Goal: Task Accomplishment & Management: Manage account settings

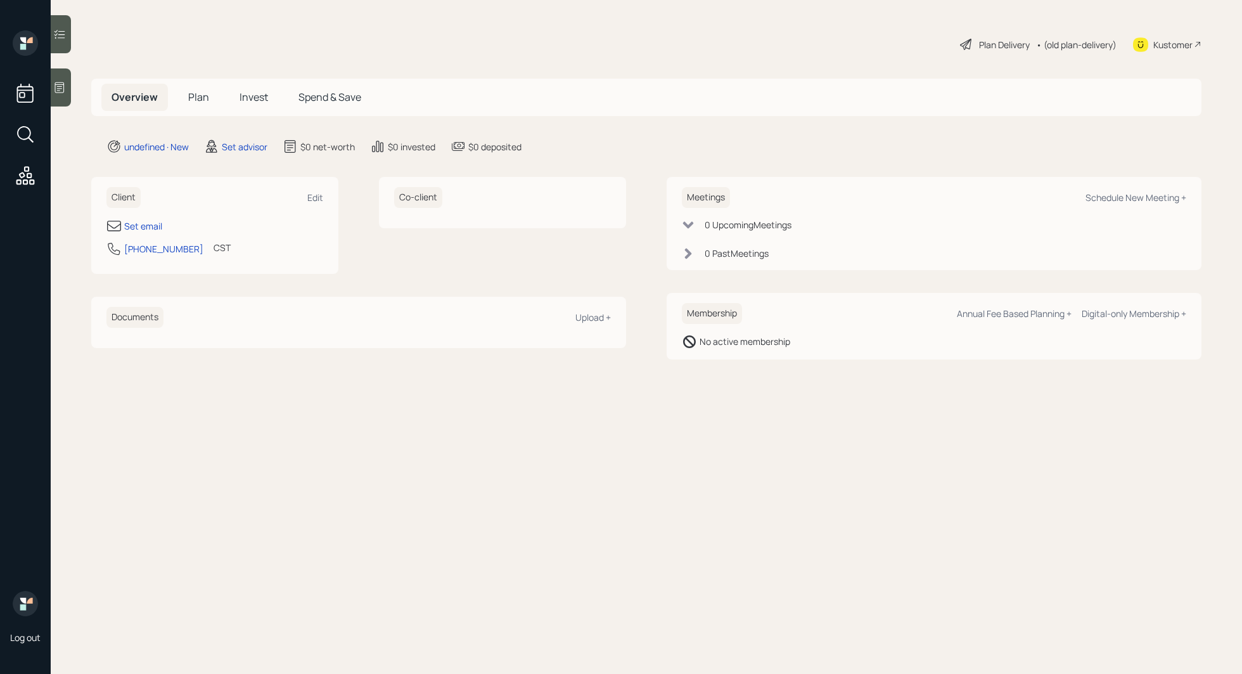
click at [56, 102] on div at bounding box center [61, 87] width 20 height 38
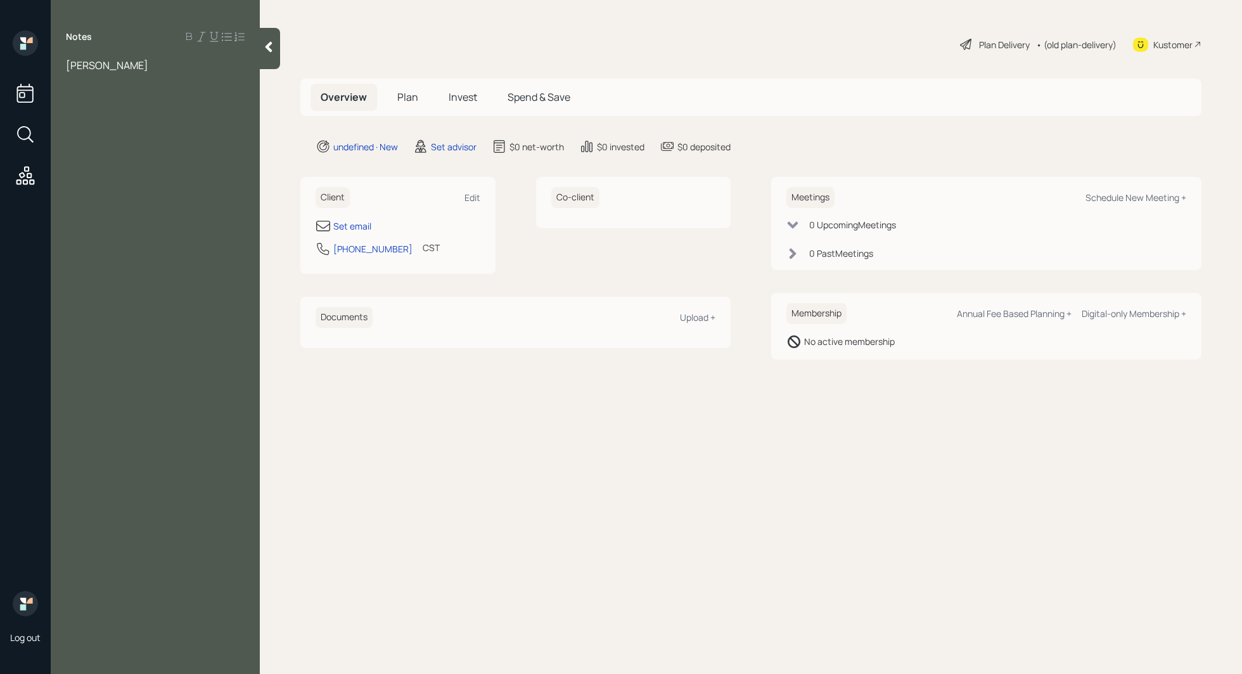
click at [67, 67] on span "[PERSON_NAME]" at bounding box center [107, 65] width 82 height 14
click at [172, 72] on div "Notes [PERSON_NAME]" at bounding box center [155, 344] width 209 height 628
click at [152, 64] on div "[PERSON_NAME]" at bounding box center [155, 65] width 179 height 14
click at [94, 141] on div at bounding box center [155, 135] width 179 height 14
click at [152, 62] on div "[PERSON_NAME]" at bounding box center [155, 65] width 179 height 14
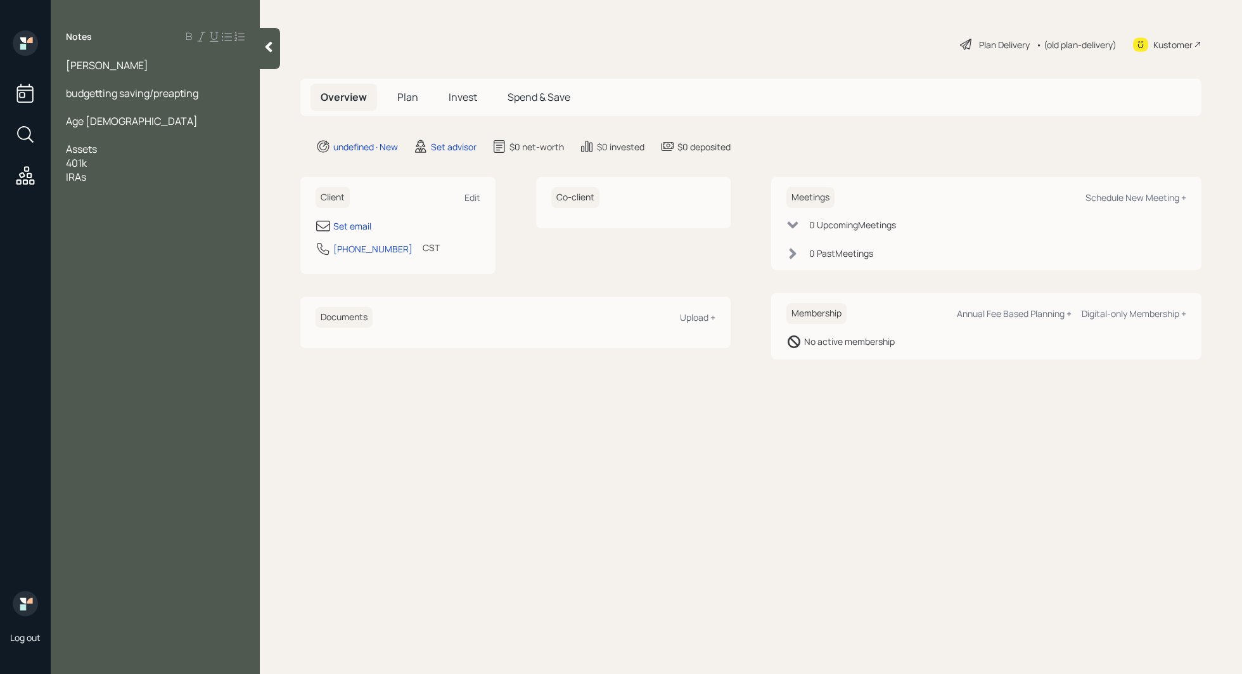
click at [166, 160] on div "401k" at bounding box center [155, 163] width 179 height 14
click at [103, 160] on div "401k" at bounding box center [155, 163] width 179 height 14
click at [89, 160] on span "401k -" at bounding box center [79, 163] width 27 height 14
click at [202, 162] on div "401k current employer-" at bounding box center [155, 163] width 179 height 14
click at [120, 192] on div "IRAs" at bounding box center [155, 191] width 179 height 14
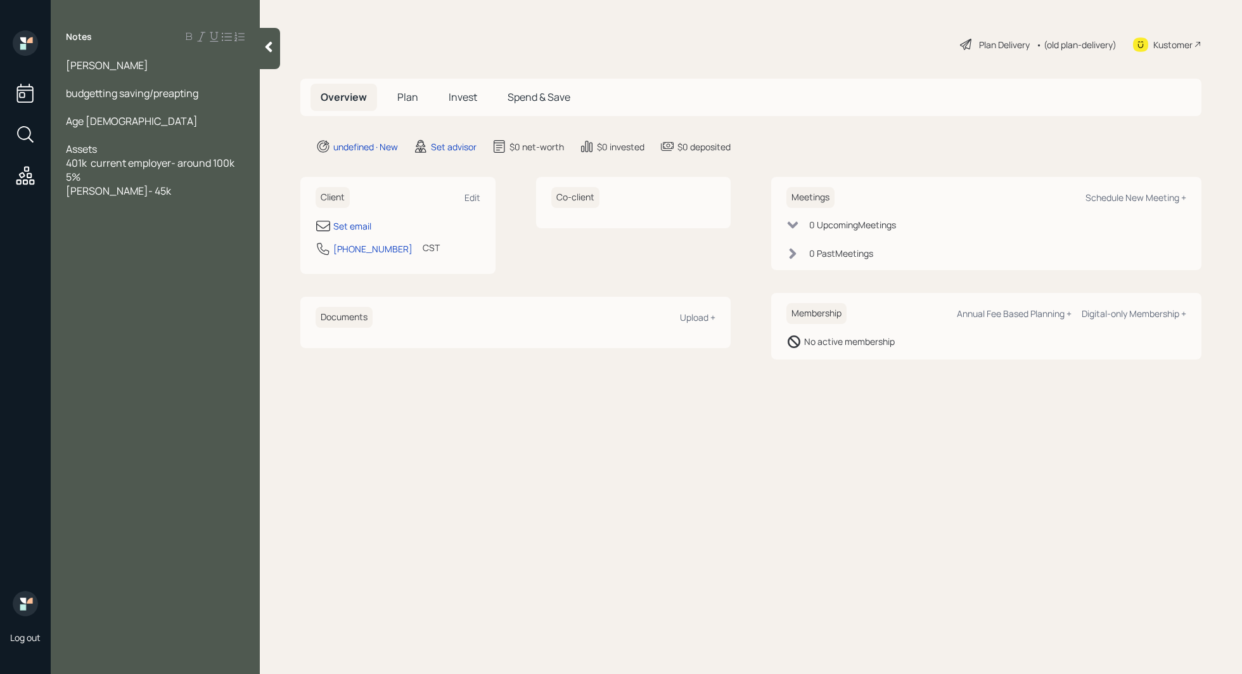
click at [91, 82] on div at bounding box center [155, 79] width 179 height 14
click at [155, 198] on div at bounding box center [155, 205] width 179 height 14
click at [234, 242] on div "household income - base salary 82k" at bounding box center [155, 247] width 179 height 14
click at [133, 275] on div "Pen" at bounding box center [155, 274] width 179 height 14
click at [352, 227] on div "Set email" at bounding box center [352, 225] width 38 height 13
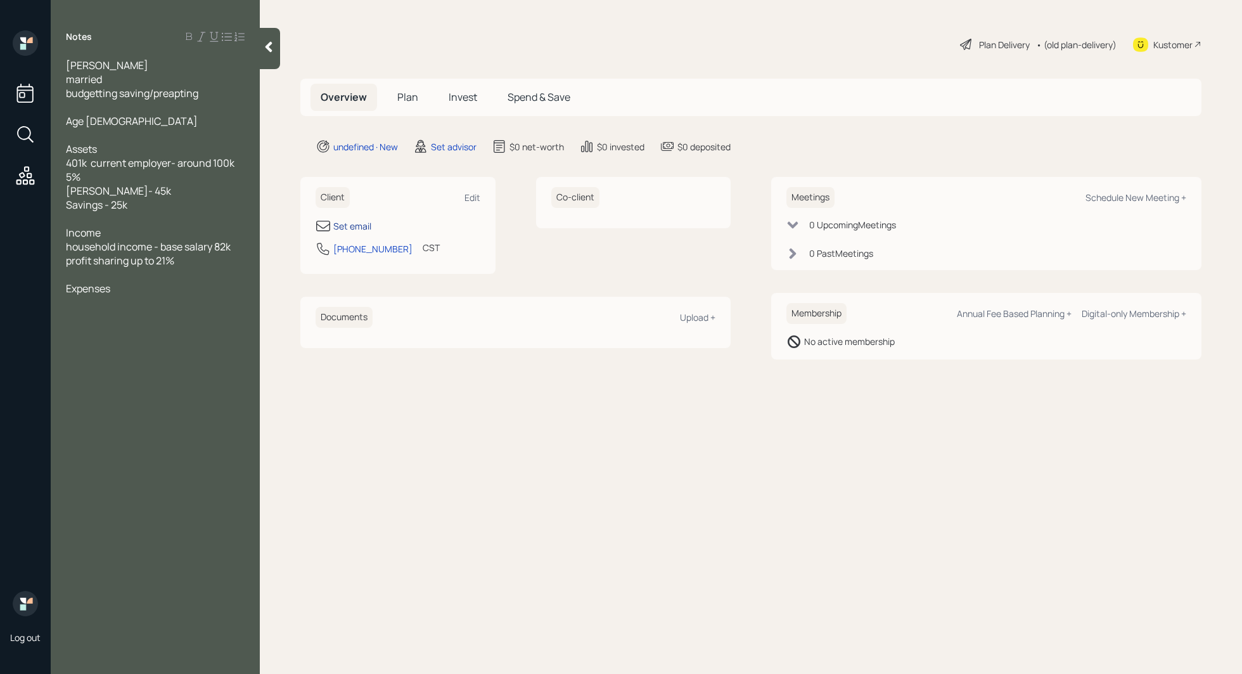
select select "America/[GEOGRAPHIC_DATA]"
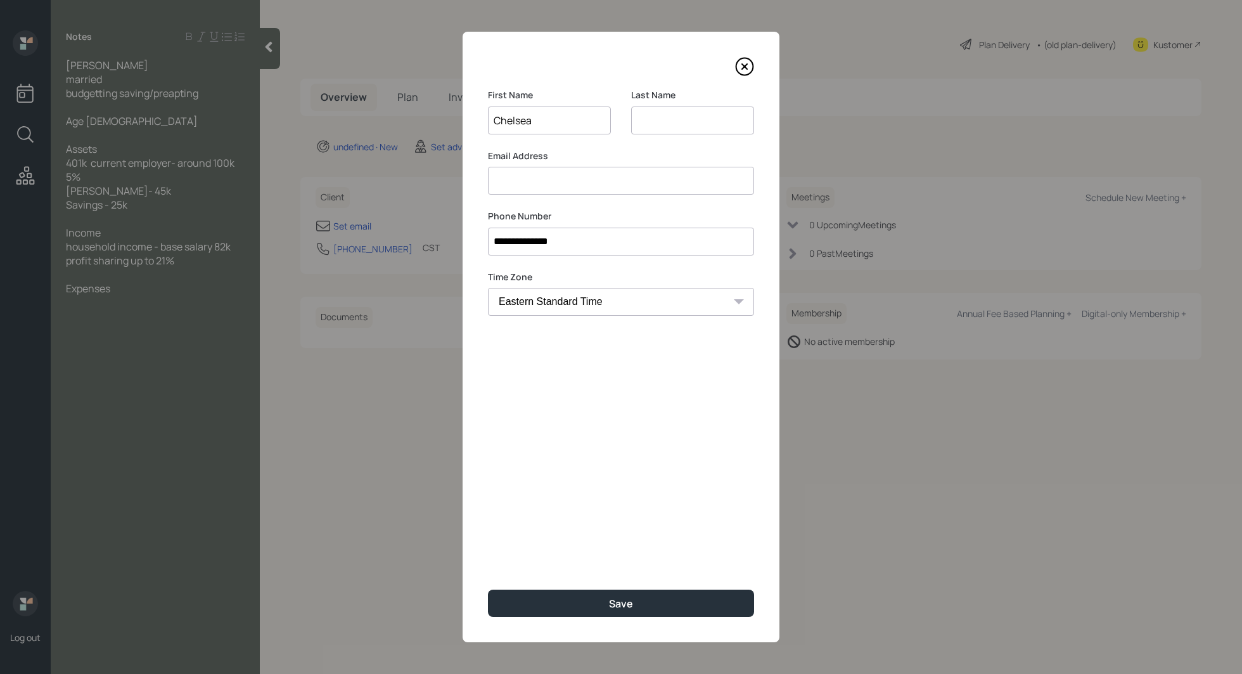
type input "Chelsea"
click at [651, 112] on input at bounding box center [692, 120] width 123 height 28
type input "[PERSON_NAME]"
click at [577, 181] on input at bounding box center [621, 181] width 266 height 28
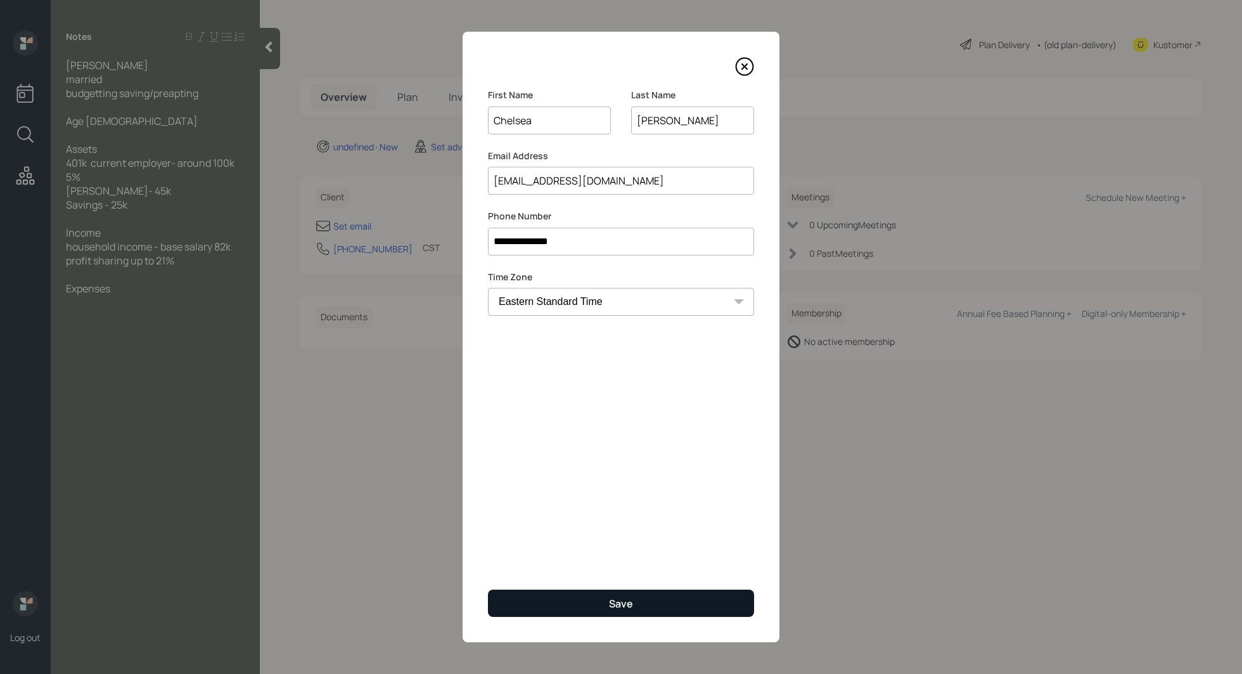
type input "[EMAIL_ADDRESS][DOMAIN_NAME]"
click at [612, 607] on div "Save" at bounding box center [621, 603] width 24 height 14
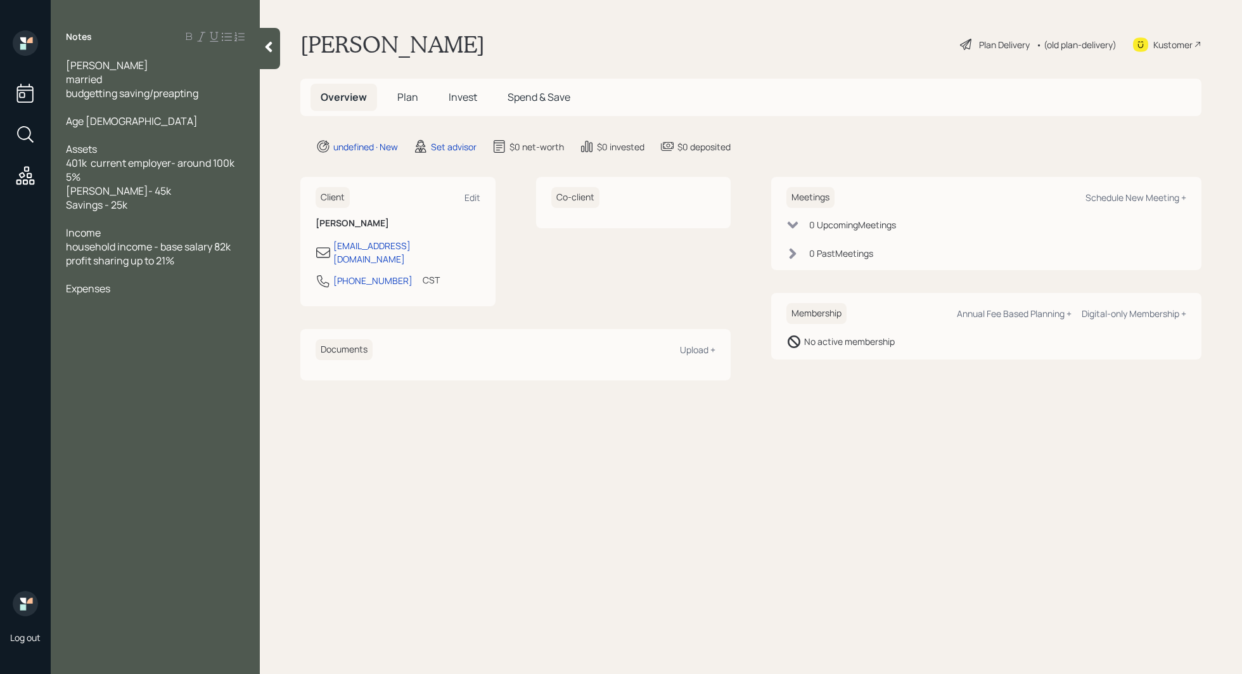
click at [130, 288] on div "Expenses" at bounding box center [155, 288] width 179 height 14
click at [162, 188] on div "[PERSON_NAME]- 45k" at bounding box center [155, 191] width 179 height 14
click at [158, 203] on div "Savings - 25k" at bounding box center [155, 205] width 179 height 14
click at [130, 319] on div "Expenses" at bounding box center [155, 316] width 179 height 14
click at [134, 234] on span "mortgage- 170k" at bounding box center [102, 233] width 72 height 14
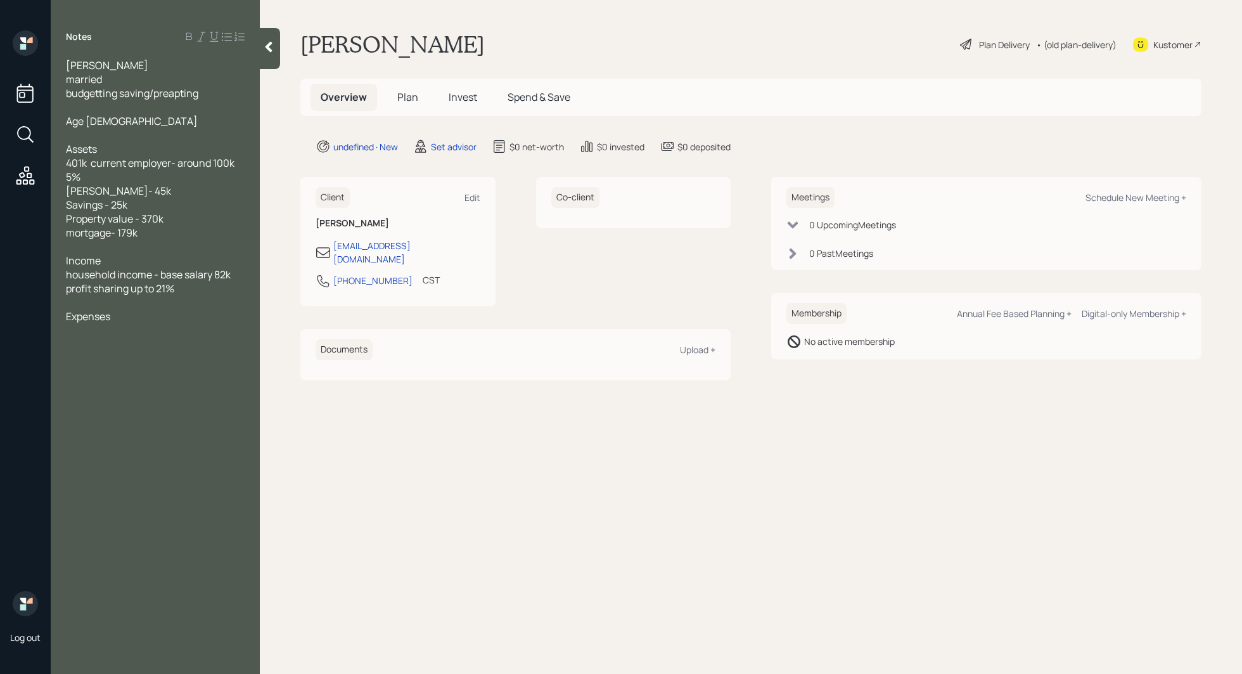
click at [118, 331] on div at bounding box center [155, 330] width 179 height 14
click at [208, 368] on div "be able to travel and do stuff" at bounding box center [155, 372] width 179 height 14
click at [165, 143] on div "Assets" at bounding box center [155, 149] width 179 height 14
click at [476, 197] on div "Edit" at bounding box center [472, 197] width 16 height 12
select select "America/[GEOGRAPHIC_DATA]"
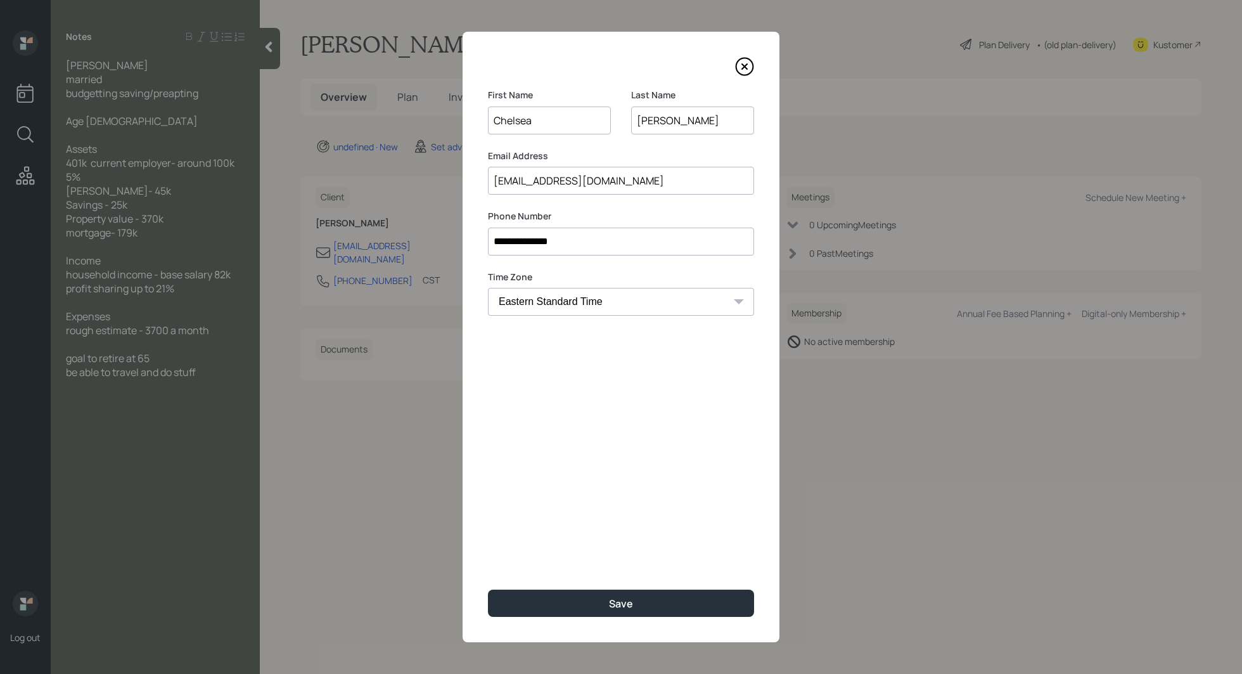
click at [501, 181] on input "[EMAIL_ADDRESS][DOMAIN_NAME]" at bounding box center [621, 181] width 266 height 28
click at [651, 182] on input "[PERSON_NAME][EMAIL_ADDRESS][DOMAIN_NAME]@[DOMAIN_NAME]" at bounding box center [621, 181] width 266 height 28
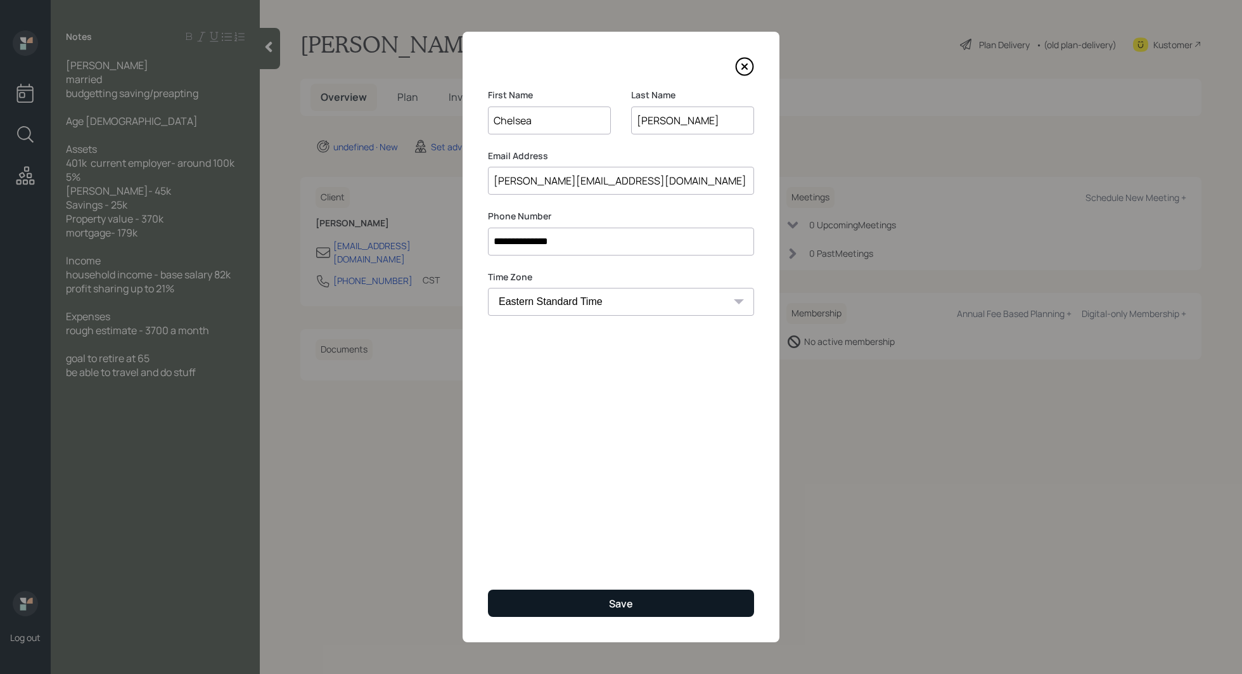
type input "[PERSON_NAME][EMAIL_ADDRESS][DOMAIN_NAME]"
click at [615, 612] on button "Save" at bounding box center [621, 602] width 266 height 27
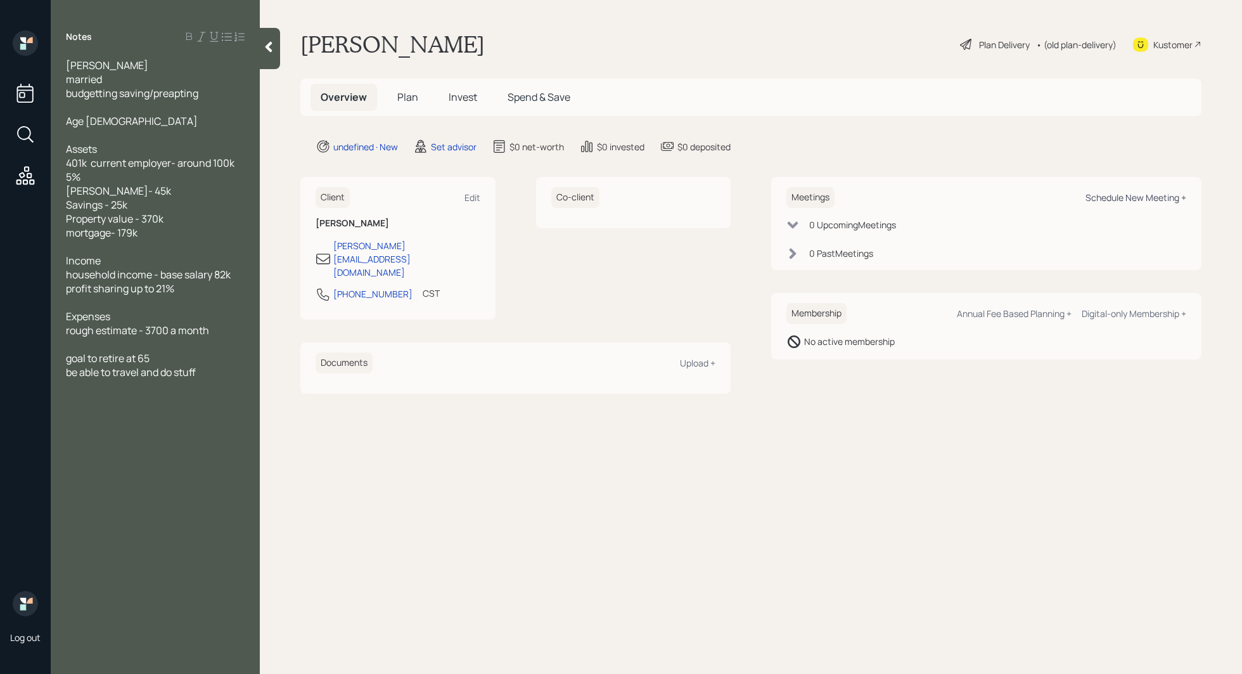
click at [1132, 201] on div "Schedule New Meeting +" at bounding box center [1135, 197] width 101 height 12
select select "round-[PERSON_NAME]"
click at [471, 189] on div "Client Edit" at bounding box center [398, 197] width 165 height 21
click at [472, 194] on div "Edit" at bounding box center [472, 197] width 16 height 12
select select "America/[GEOGRAPHIC_DATA]"
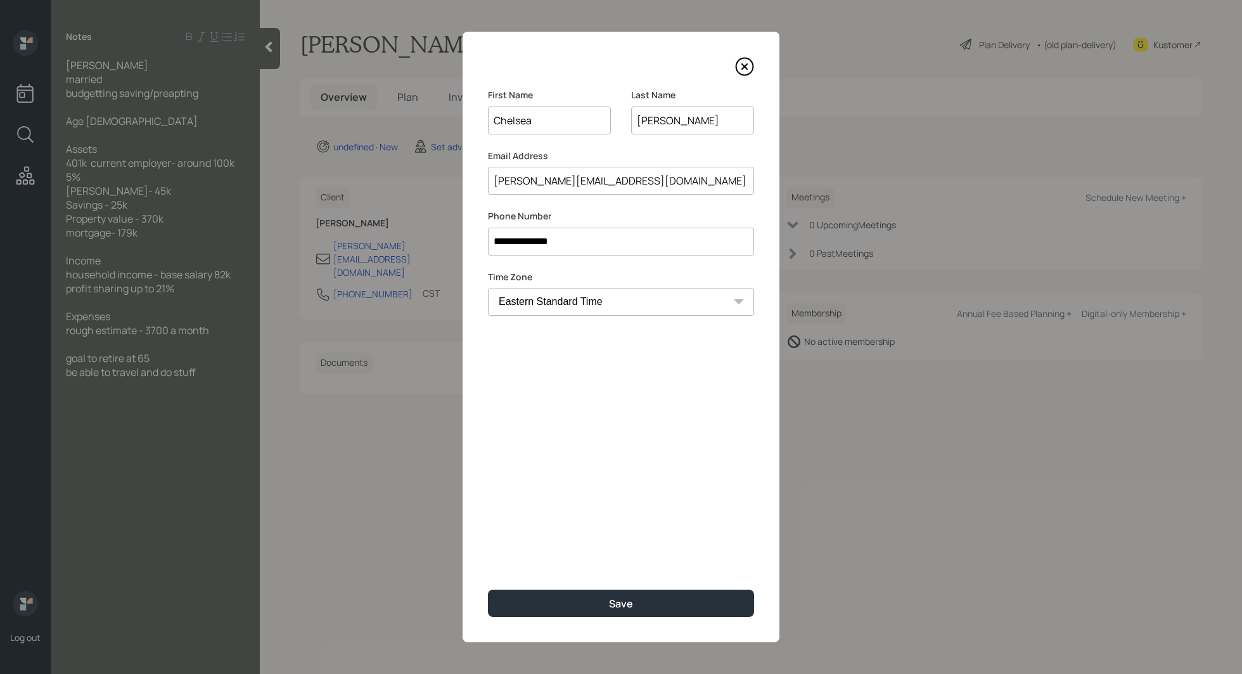
click at [601, 182] on input "[PERSON_NAME][EMAIL_ADDRESS][DOMAIN_NAME]" at bounding box center [621, 181] width 266 height 28
type input "c"
paste input "[PERSON_NAME][EMAIL_ADDRESS][DOMAIN_NAME]"
type input "[PERSON_NAME][EMAIL_ADDRESS][DOMAIN_NAME]"
click at [642, 591] on button "Save" at bounding box center [621, 602] width 266 height 27
